Goal: Task Accomplishment & Management: Manage account settings

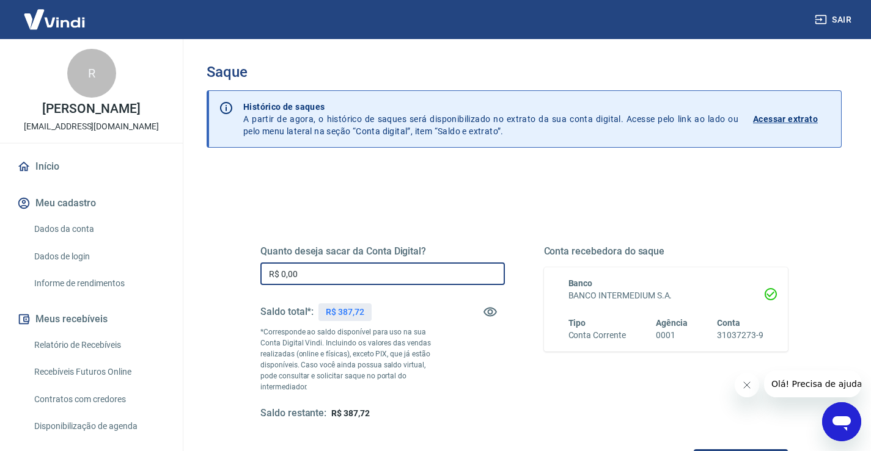
drag, startPoint x: 392, startPoint y: 276, endPoint x: 26, endPoint y: 269, distance: 366.0
click at [26, 269] on div "Sair R [PERSON_NAME] [EMAIL_ADDRESS][DOMAIN_NAME] Início Meu cadastro Dados da …" at bounding box center [435, 225] width 871 height 451
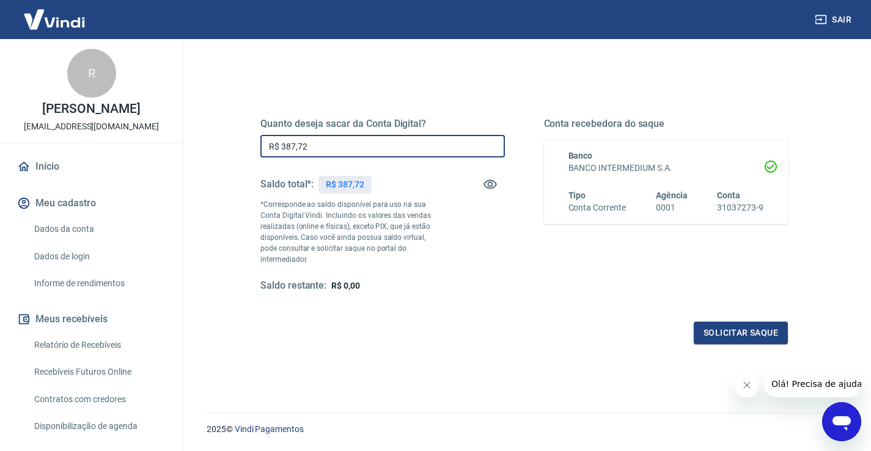
scroll to position [153, 0]
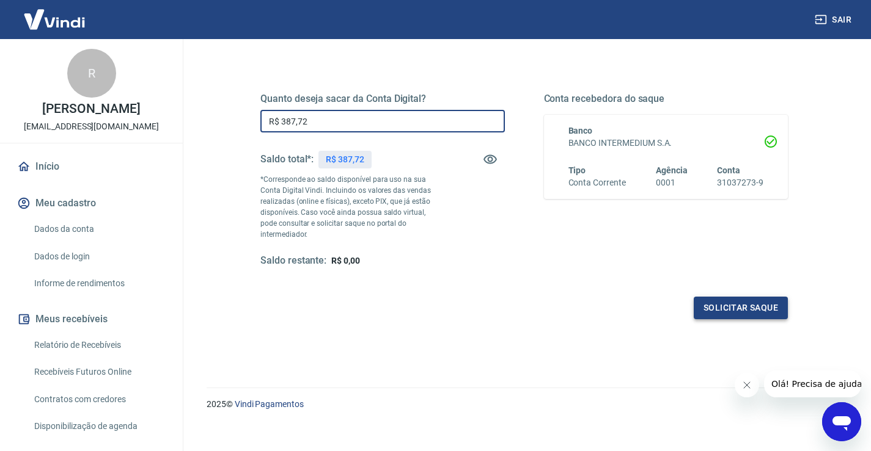
type input "R$ 387,72"
click at [731, 298] on button "Solicitar saque" at bounding box center [740, 308] width 94 height 23
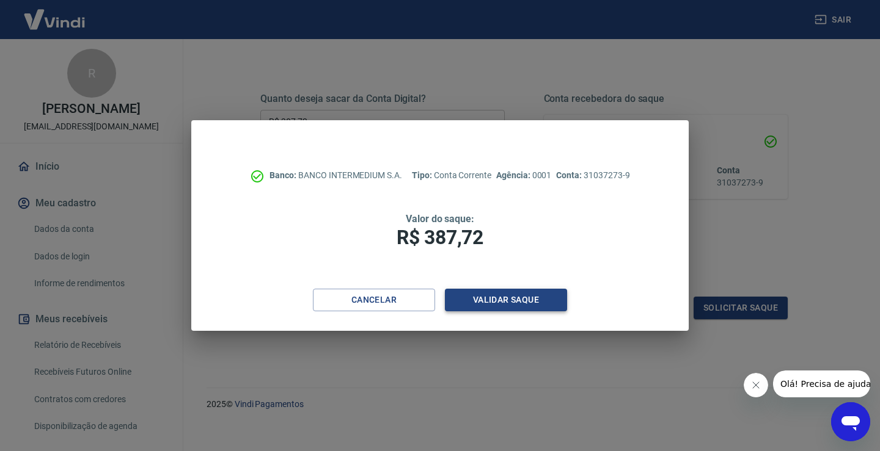
click at [510, 296] on button "Validar saque" at bounding box center [506, 300] width 122 height 23
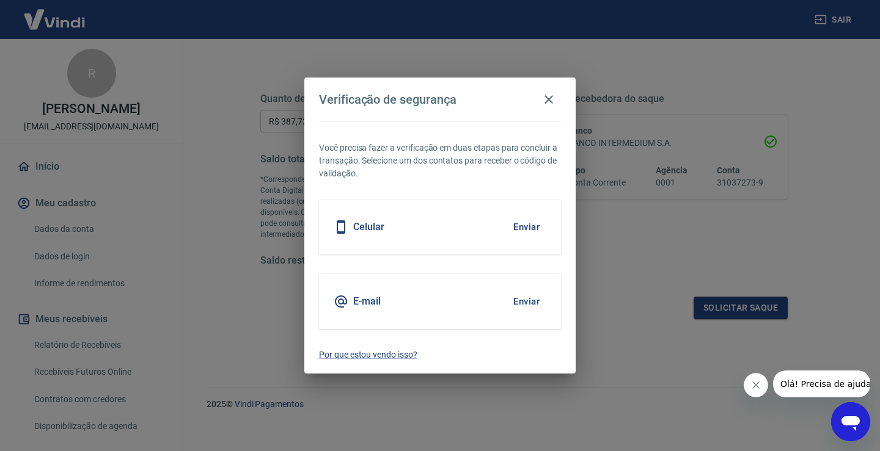
click at [528, 294] on button "Enviar" at bounding box center [526, 302] width 40 height 26
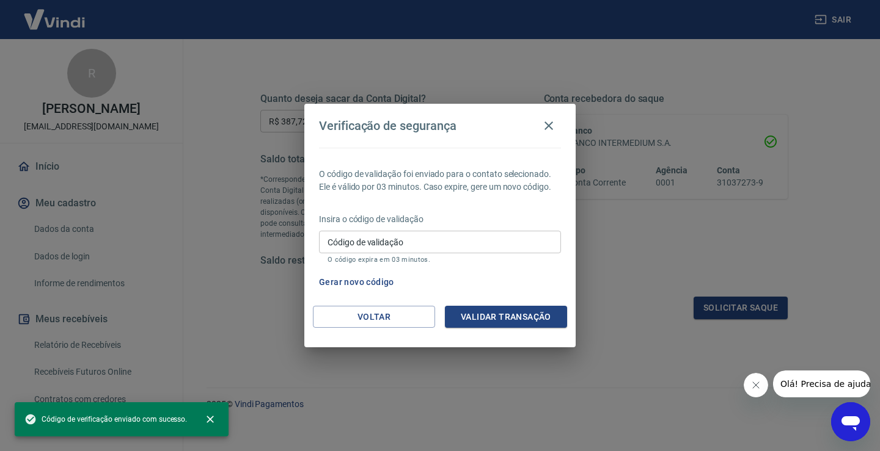
click at [397, 247] on input "Código de validação" at bounding box center [440, 242] width 242 height 23
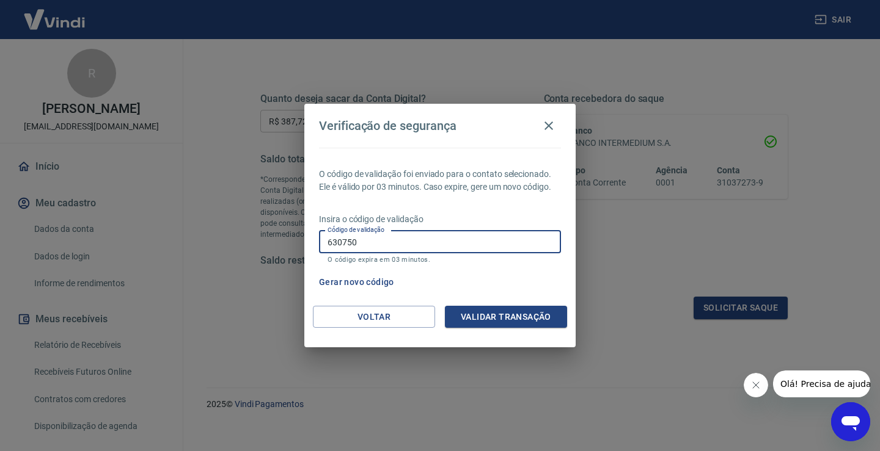
type input "630750"
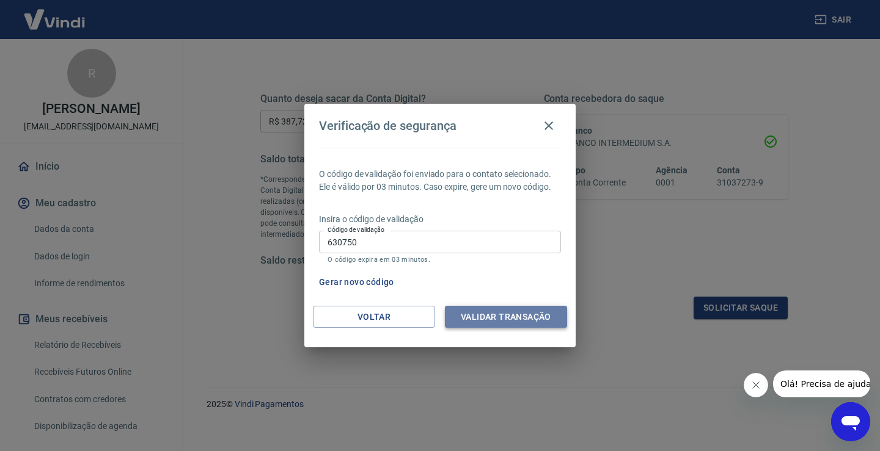
click at [530, 315] on button "Validar transação" at bounding box center [506, 317] width 122 height 23
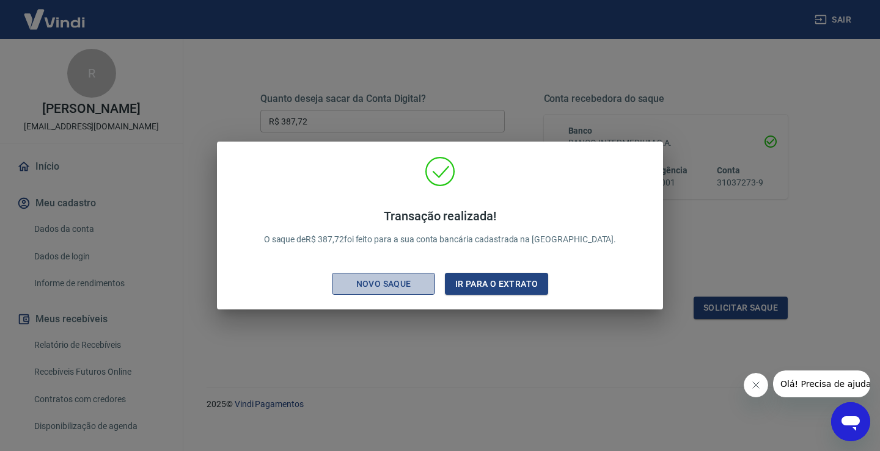
click at [371, 288] on div "Novo saque" at bounding box center [383, 284] width 84 height 15
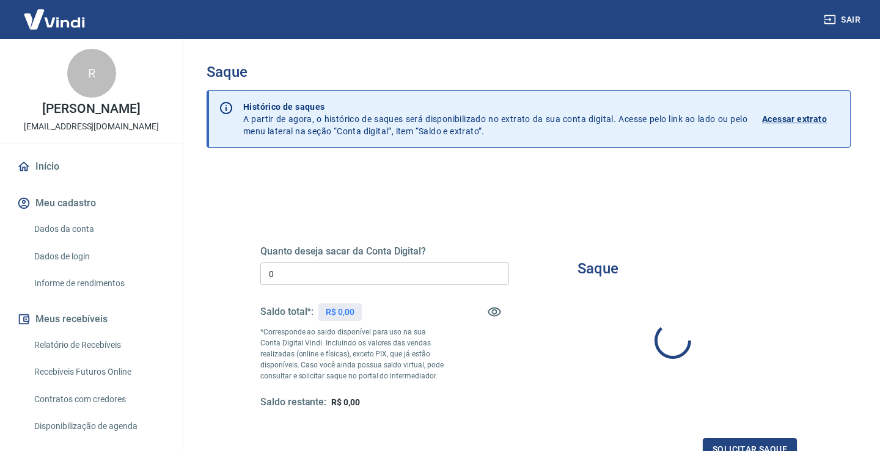
type input "R$ 0,00"
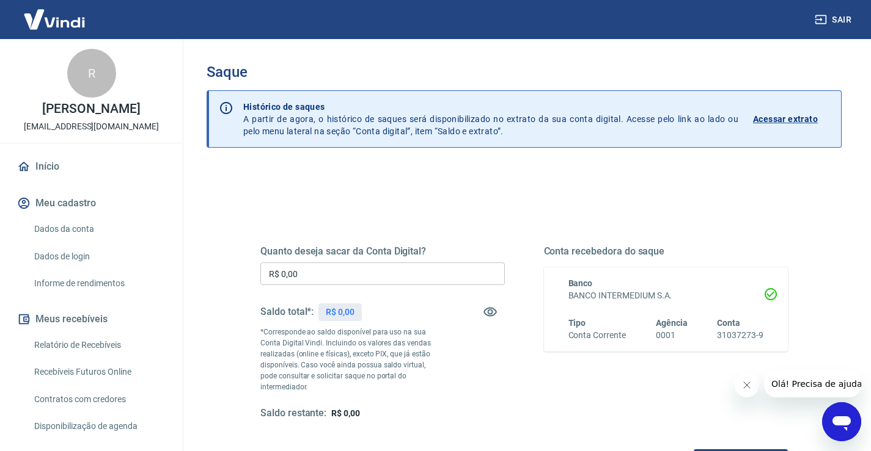
scroll to position [153, 0]
